Goal: Task Accomplishment & Management: Use online tool/utility

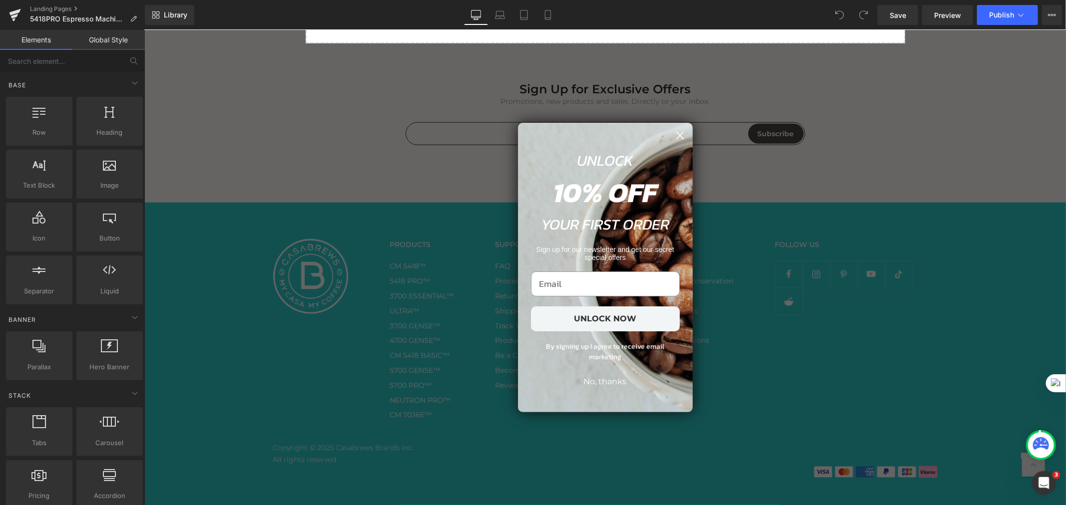
scroll to position [2292, 0]
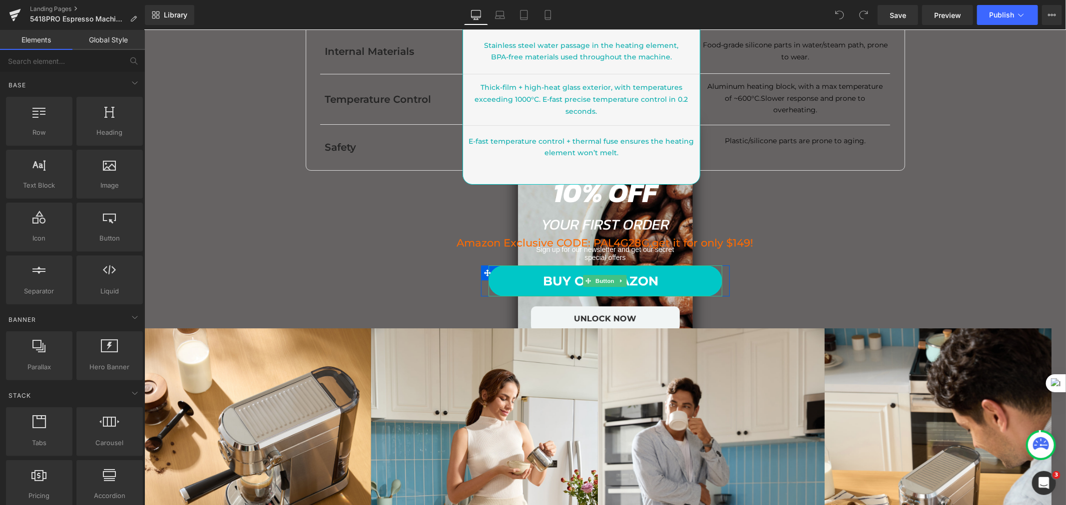
click at [600, 272] on span "BUY ON AMAZON" at bounding box center [600, 280] width 115 height 21
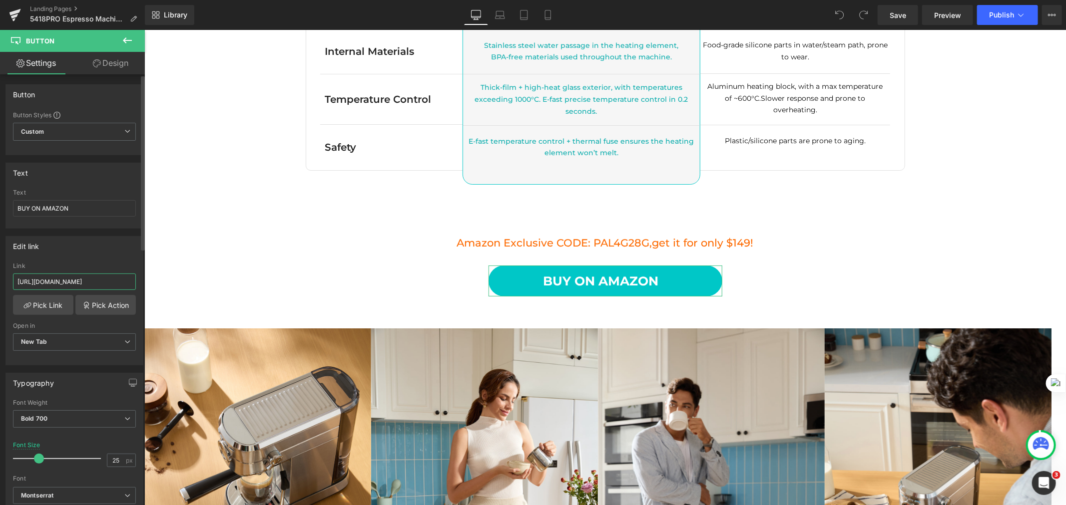
click at [61, 283] on input "[URL][DOMAIN_NAME]" at bounding box center [74, 282] width 123 height 16
paste input "?[PERSON_NAME]=maas_adg_44F0054748CADDF65D0D0FF75D603EE5_afap_abs&ref_=aa_maas&…"
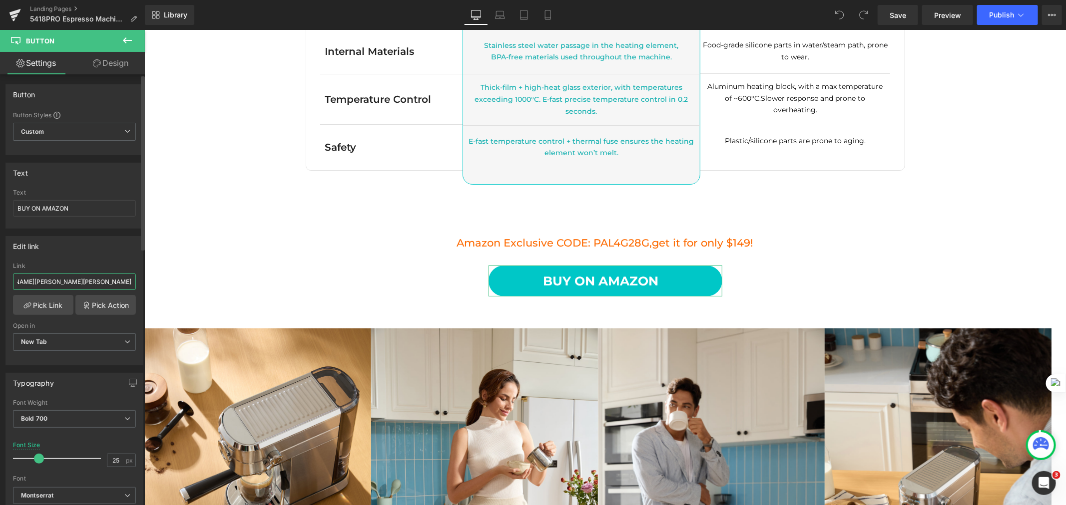
type input "[URL][DOMAIN_NAME][PERSON_NAME][PERSON_NAME]"
click at [94, 260] on div "Edit link [URL][DOMAIN_NAME][PERSON_NAME][PERSON_NAME] Link [URL][DOMAIN_NAME][…" at bounding box center [74, 300] width 138 height 129
click at [501, 13] on icon at bounding box center [500, 15] width 10 height 10
type input "27"
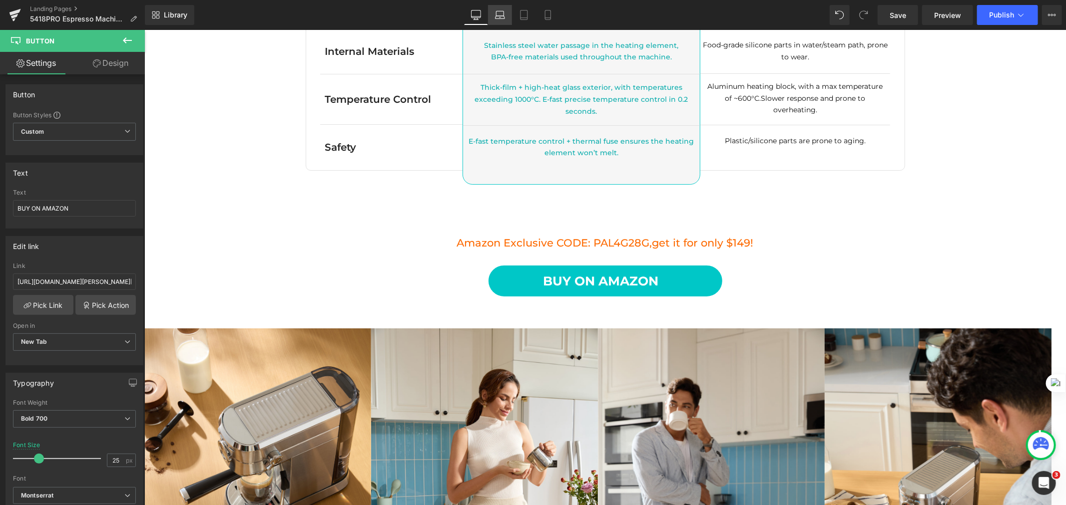
type input "100"
type input "40"
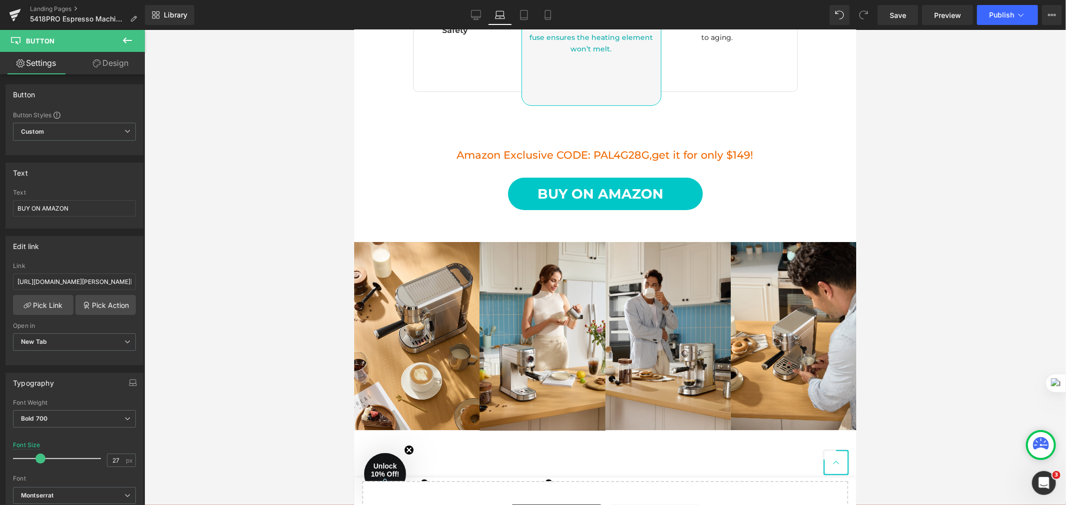
scroll to position [2102, 0]
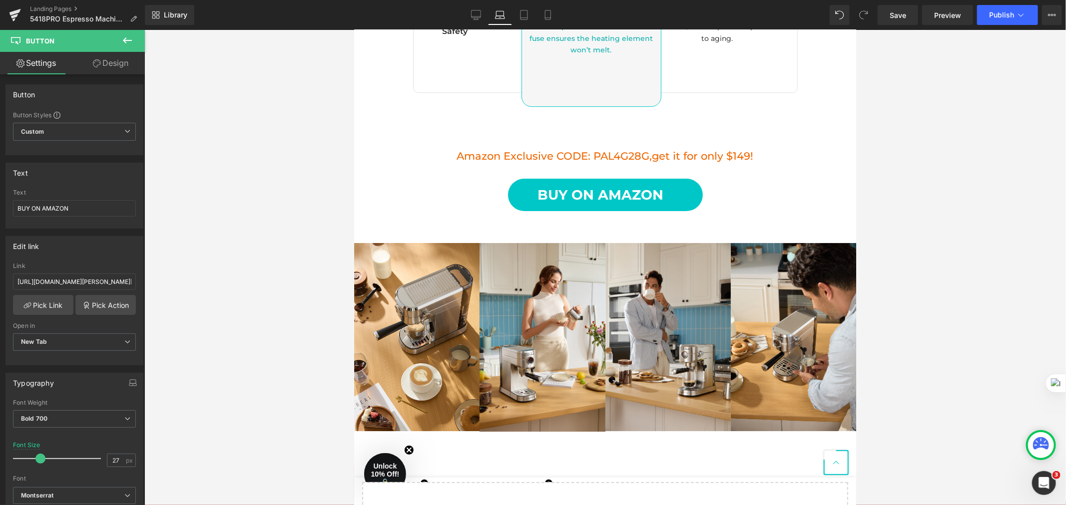
click at [600, 202] on div "BUY ON AMAZON Button" at bounding box center [604, 194] width 487 height 33
drag, startPoint x: 79, startPoint y: 279, endPoint x: 197, endPoint y: 279, distance: 118.4
click at [197, 279] on div "You are previewing how the will restyle your page. You can not edit Elements in…" at bounding box center [533, 261] width 1066 height 522
click at [525, 8] on link "Tablet" at bounding box center [524, 15] width 24 height 20
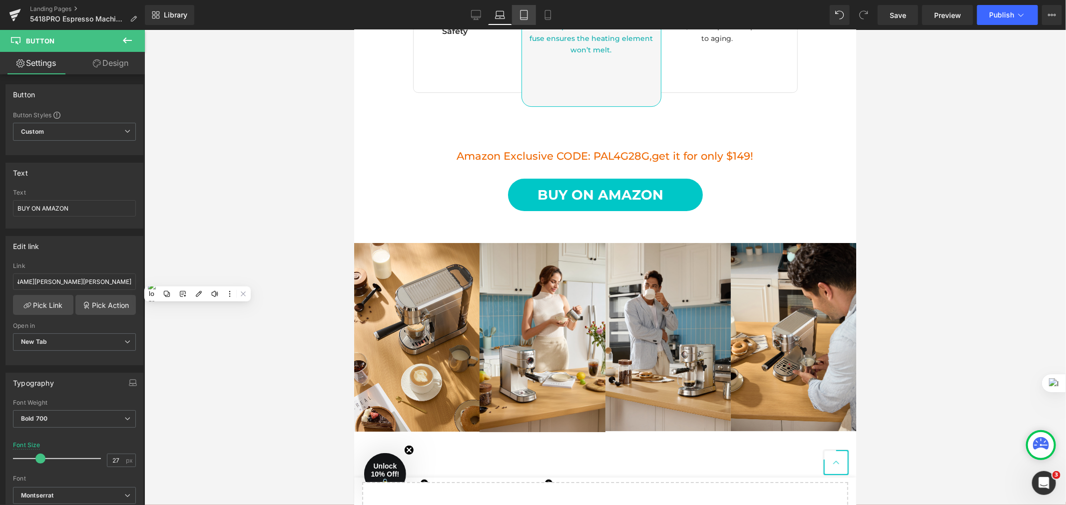
type input "18"
type input "100"
type input "50"
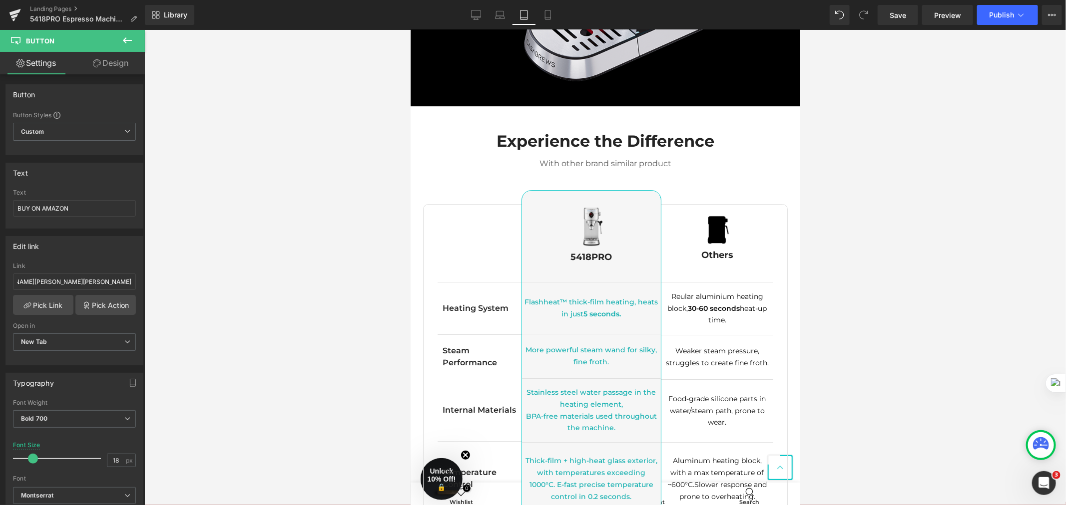
scroll to position [0, 0]
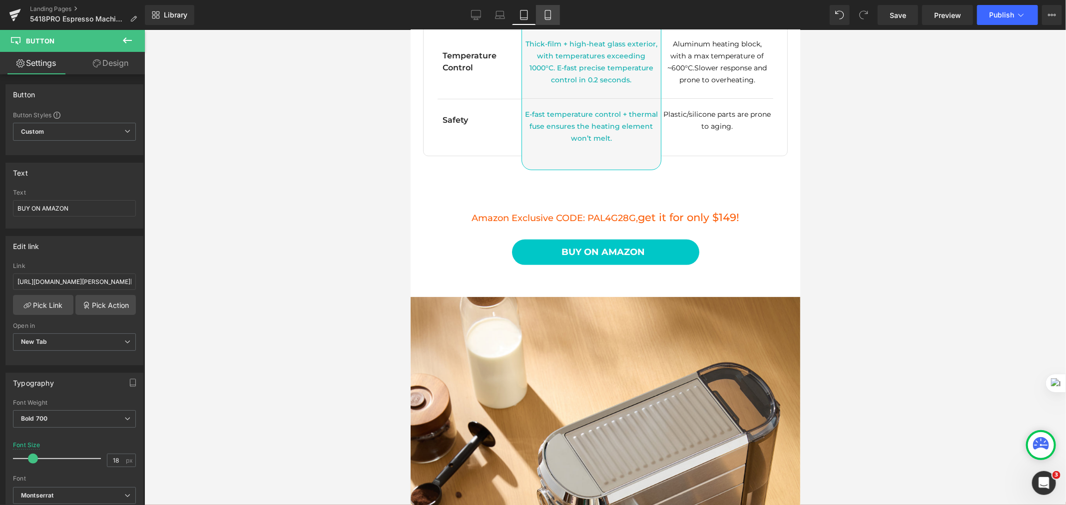
click at [551, 13] on icon at bounding box center [548, 15] width 10 height 10
type input "16"
type input "100"
type input "70"
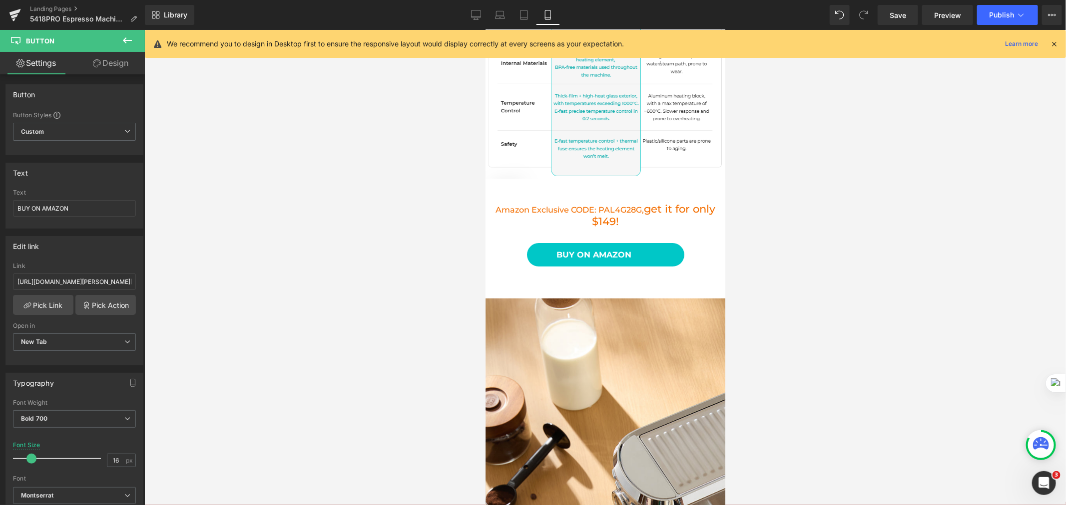
scroll to position [2031, 0]
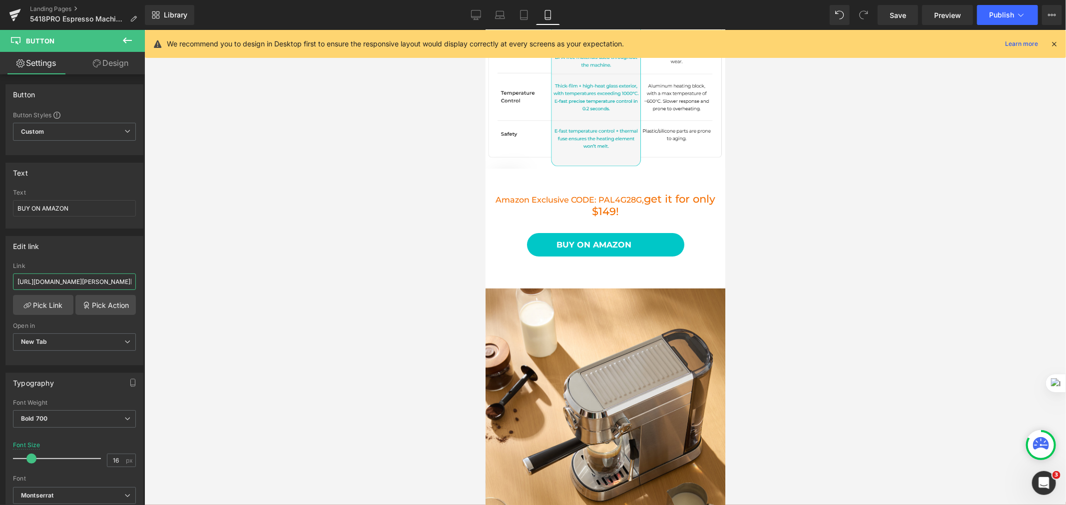
drag, startPoint x: 64, startPoint y: 285, endPoint x: 231, endPoint y: 277, distance: 166.5
click at [231, 277] on div "You are previewing how the will restyle your page. You can not edit Elements in…" at bounding box center [533, 261] width 1066 height 522
drag, startPoint x: 89, startPoint y: 276, endPoint x: 222, endPoint y: 287, distance: 133.3
click at [223, 287] on div "You are previewing how the will restyle your page. You can not edit Elements in…" at bounding box center [533, 261] width 1066 height 522
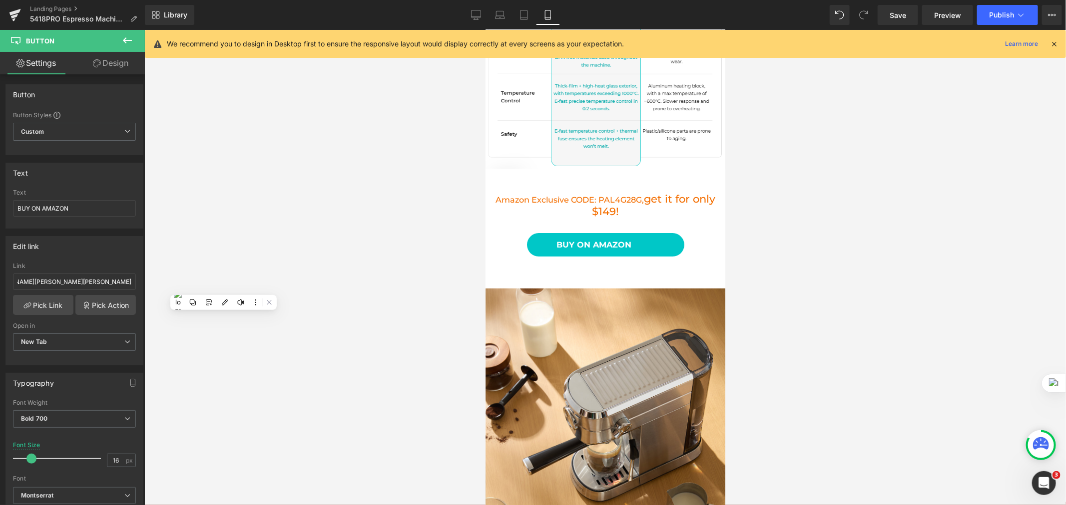
click at [218, 283] on div at bounding box center [604, 267] width 921 height 475
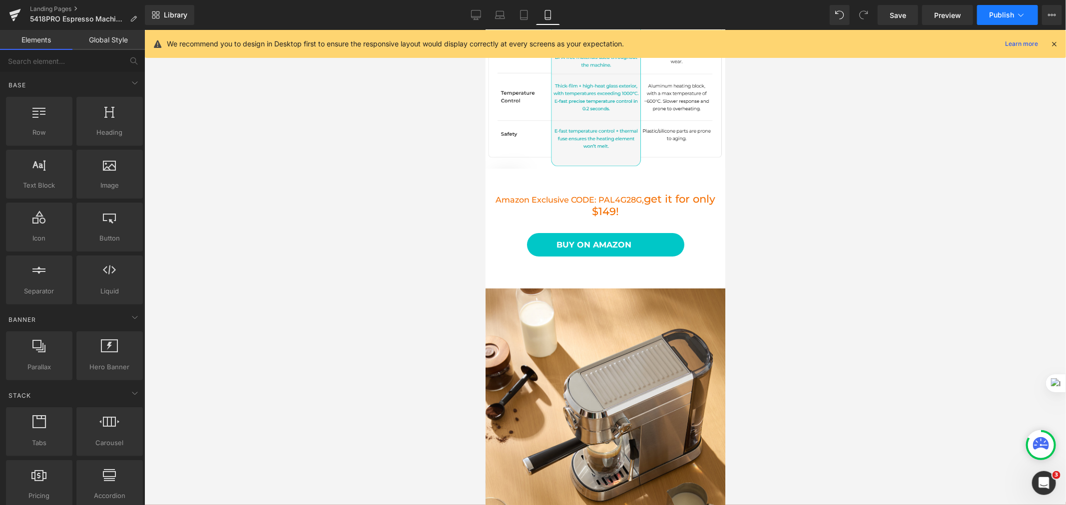
click at [1001, 18] on button "Publish" at bounding box center [1007, 15] width 61 height 20
click at [898, 21] on link "Save" at bounding box center [897, 15] width 40 height 20
click at [1003, 7] on button "Publish" at bounding box center [1007, 15] width 61 height 20
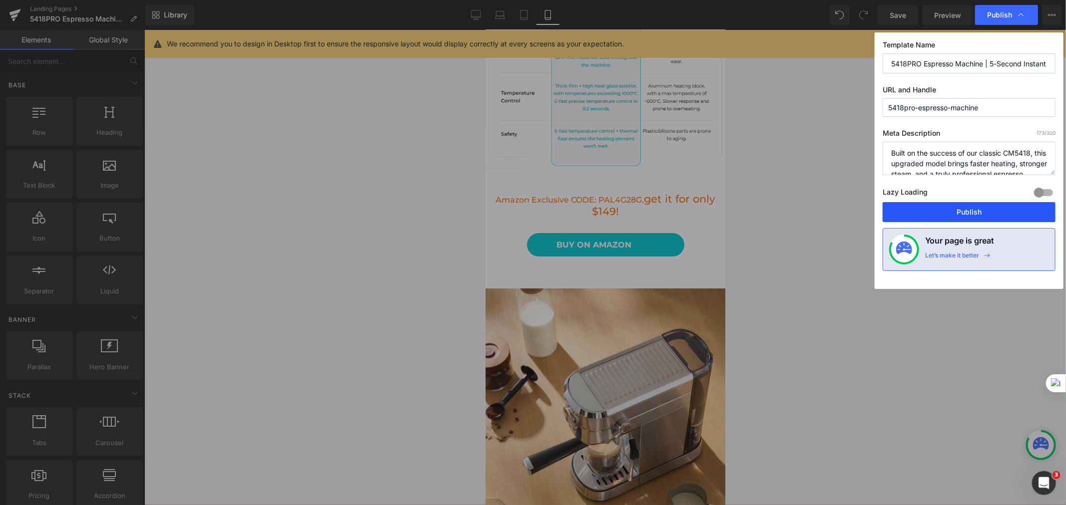
click at [962, 217] on button "Publish" at bounding box center [968, 212] width 173 height 20
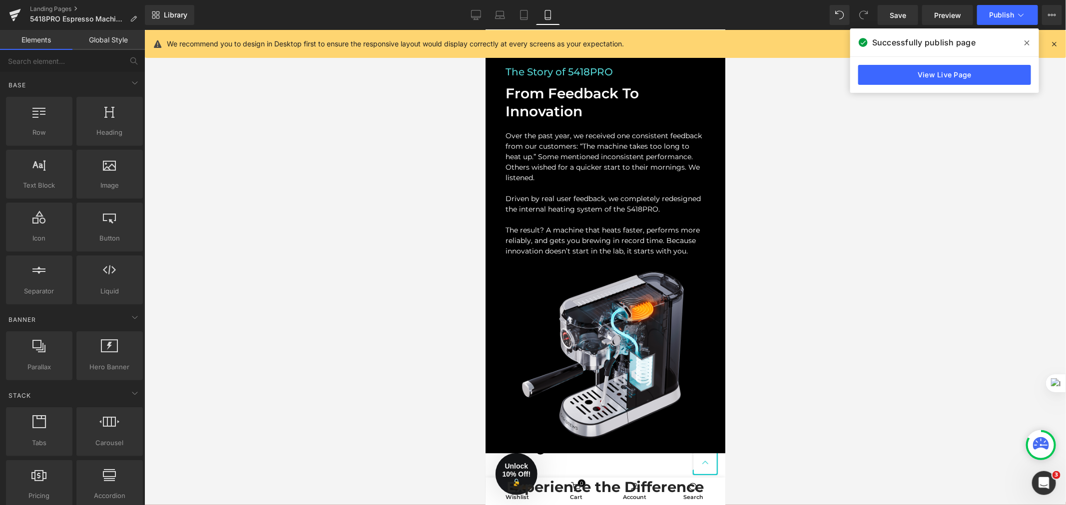
scroll to position [1232, 0]
